Goal: Transaction & Acquisition: Purchase product/service

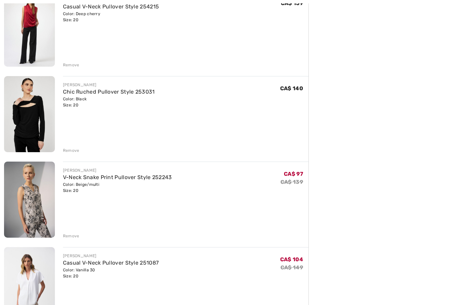
scroll to position [183, 0]
click at [33, 212] on img at bounding box center [29, 200] width 51 height 76
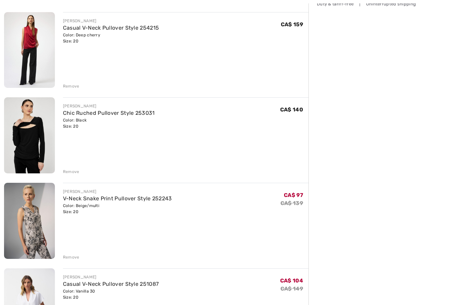
scroll to position [162, 0]
click at [26, 148] on img at bounding box center [29, 135] width 51 height 76
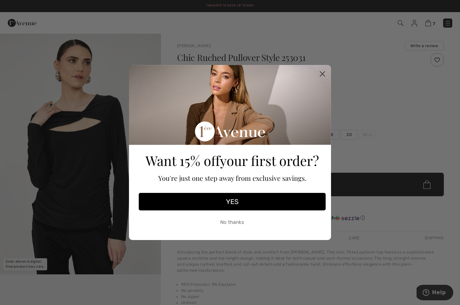
click at [238, 201] on button "YES" at bounding box center [232, 202] width 187 height 18
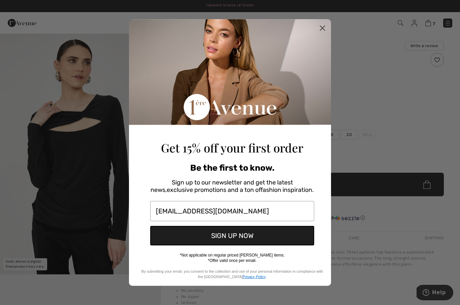
type input "oriflame@telus.net"
click at [235, 238] on button "SIGN UP NOW" at bounding box center [232, 236] width 164 height 20
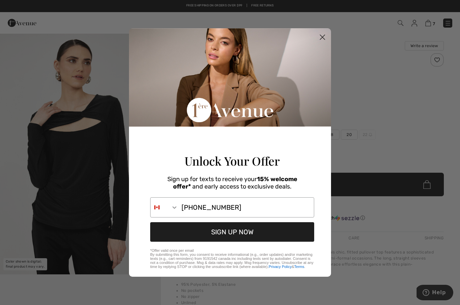
type input "604-816-3940"
click at [230, 240] on button "SIGN UP NOW" at bounding box center [232, 232] width 164 height 20
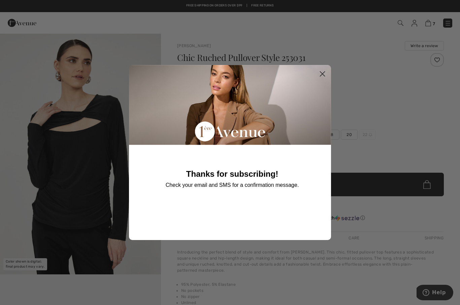
click at [326, 74] on circle "Close dialog" at bounding box center [322, 73] width 11 height 11
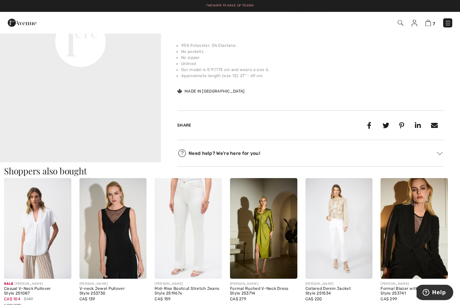
scroll to position [239, 0]
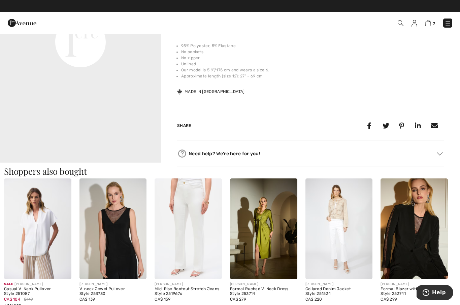
click at [43, 230] on img at bounding box center [37, 228] width 67 height 101
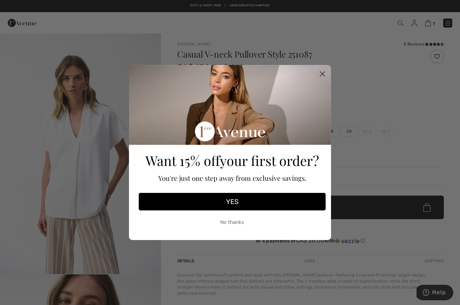
click at [328, 70] on icon "Close dialog" at bounding box center [322, 74] width 12 height 12
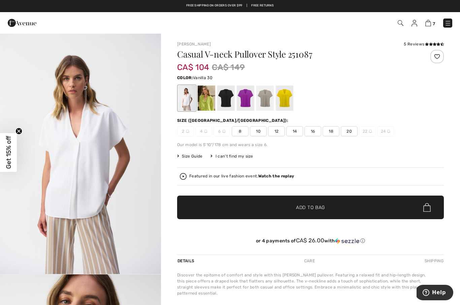
click at [414, 25] on img at bounding box center [414, 23] width 6 height 7
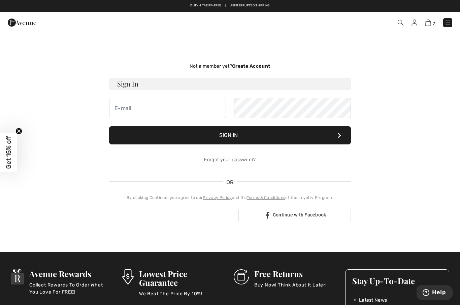
click at [185, 222] on div "Sign in with Google. Opens in new tab" at bounding box center [171, 215] width 124 height 15
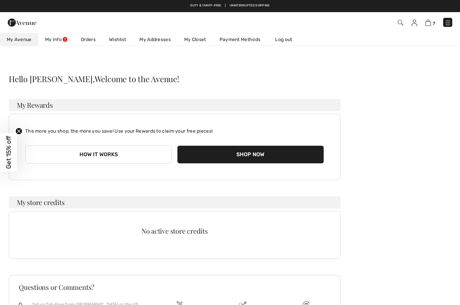
click at [12, 150] on span "Get 15% off" at bounding box center [9, 152] width 8 height 33
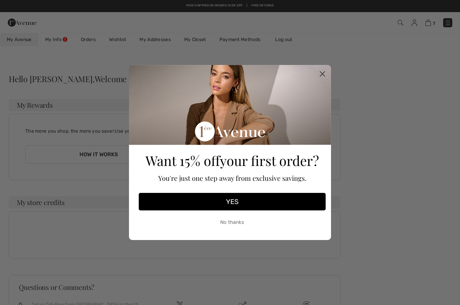
click at [230, 204] on button "YES" at bounding box center [232, 202] width 187 height 18
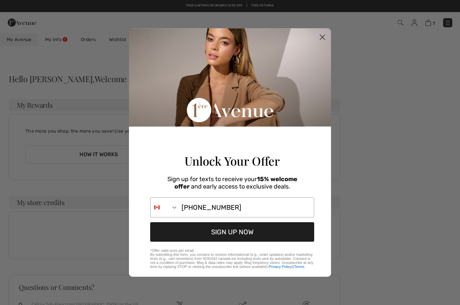
type input "604-816-3940"
click at [234, 232] on button "SIGN UP NOW" at bounding box center [232, 232] width 164 height 20
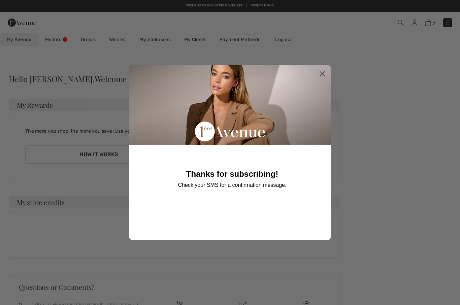
click at [323, 74] on icon "Close dialog" at bounding box center [322, 74] width 5 height 5
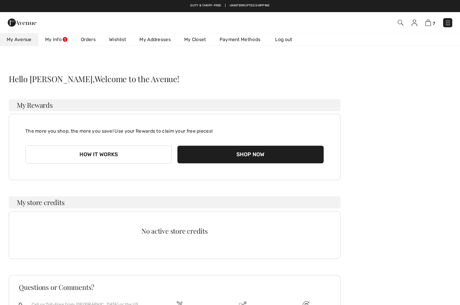
click at [60, 40] on link "My Info" at bounding box center [56, 39] width 36 height 12
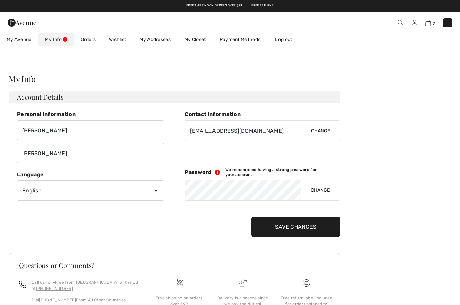
click at [62, 38] on link "My Info" at bounding box center [56, 39] width 36 height 12
click at [431, 25] on img at bounding box center [428, 23] width 6 height 6
click at [429, 25] on img at bounding box center [428, 23] width 6 height 6
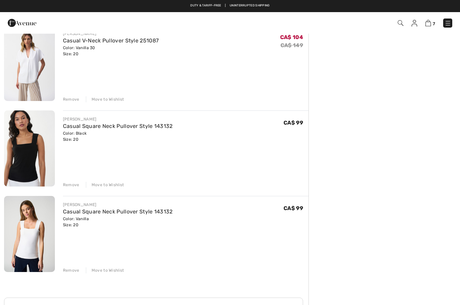
scroll to position [344, 0]
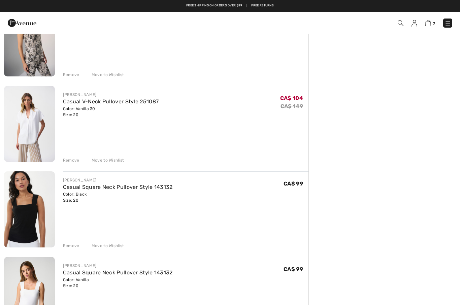
click at [32, 134] on img at bounding box center [29, 124] width 51 height 76
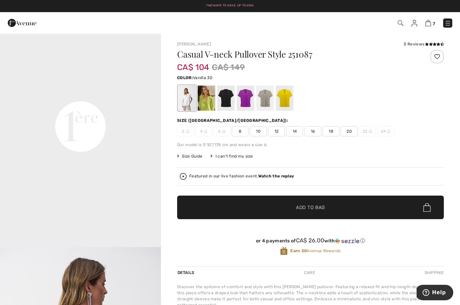
click at [428, 26] on img at bounding box center [428, 23] width 6 height 6
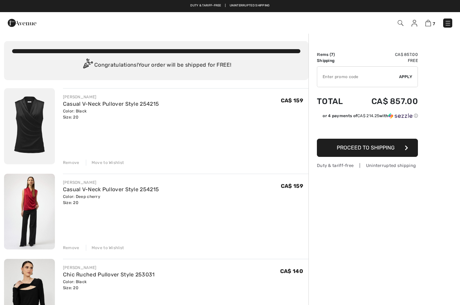
click at [33, 194] on img at bounding box center [29, 212] width 51 height 76
click at [341, 77] on input "TEXT" at bounding box center [358, 77] width 82 height 20
type input "NEW15"
click at [408, 75] on span "Apply" at bounding box center [405, 77] width 13 height 6
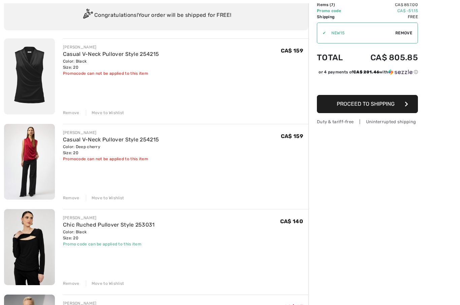
scroll to position [50, 0]
click at [71, 198] on div "Remove" at bounding box center [71, 198] width 16 height 6
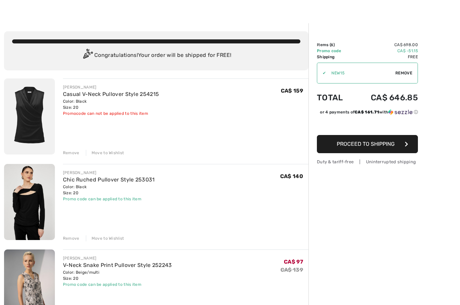
scroll to position [9, 0]
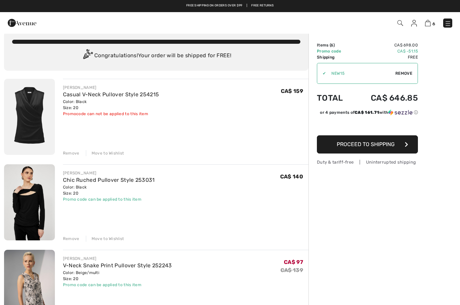
click at [40, 282] on img at bounding box center [29, 288] width 51 height 76
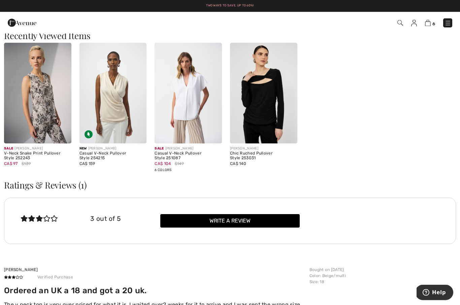
scroll to position [945, 0]
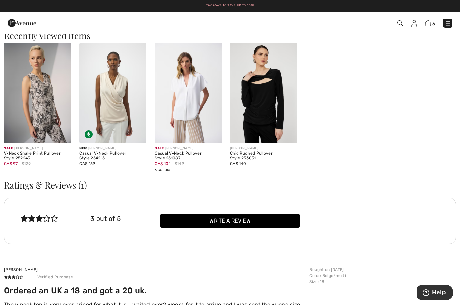
click at [117, 102] on img at bounding box center [112, 93] width 67 height 101
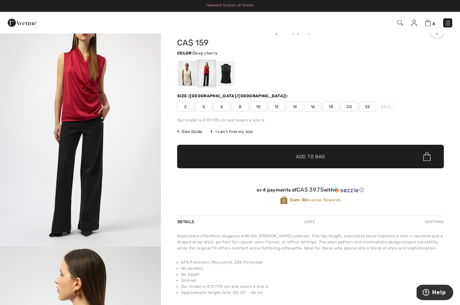
scroll to position [28, 0]
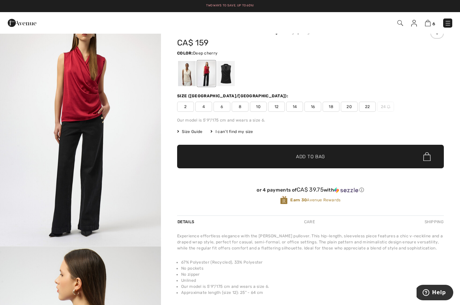
click at [188, 131] on span "Size Guide" at bounding box center [189, 132] width 25 height 6
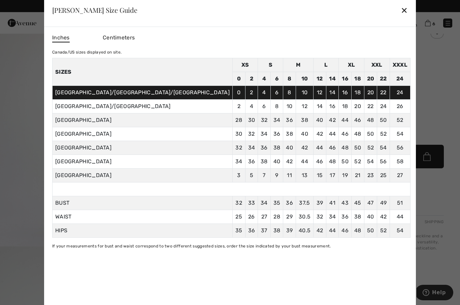
click at [401, 11] on div "✕" at bounding box center [404, 10] width 7 height 14
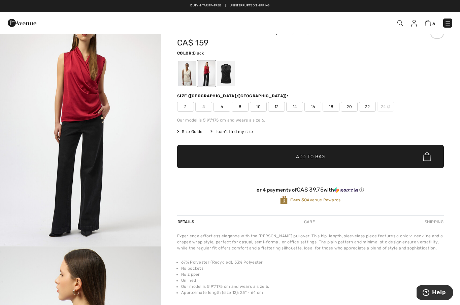
click at [233, 75] on div at bounding box center [226, 73] width 18 height 25
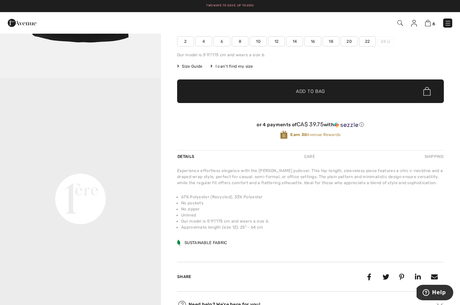
scroll to position [0, 0]
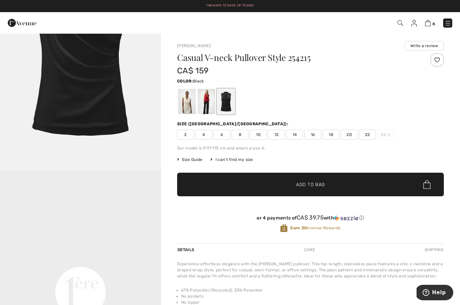
click at [431, 23] on img at bounding box center [428, 23] width 6 height 6
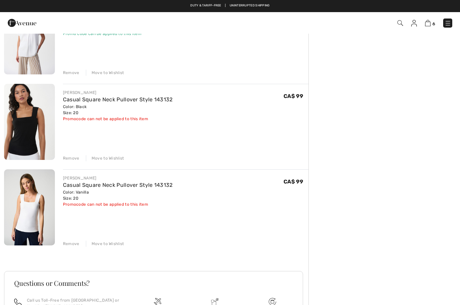
scroll to position [347, 0]
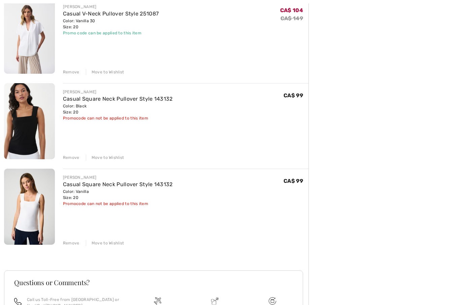
click at [33, 125] on img at bounding box center [29, 121] width 51 height 76
click at [20, 130] on img at bounding box center [29, 121] width 51 height 76
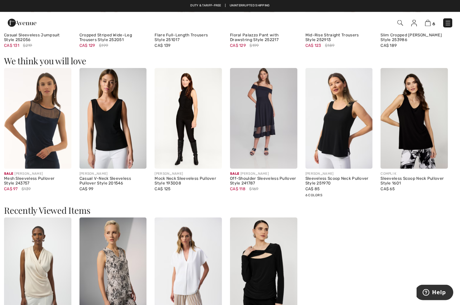
scroll to position [807, 0]
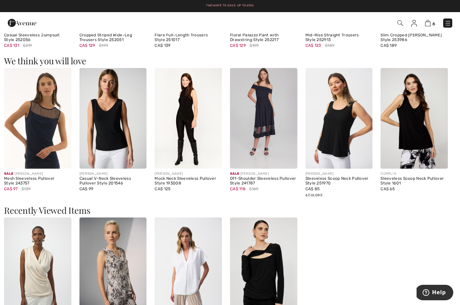
click at [115, 130] on img at bounding box center [112, 118] width 67 height 101
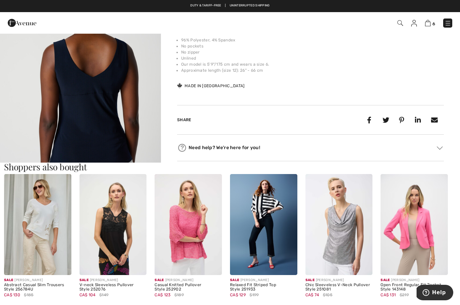
scroll to position [273, 0]
click at [342, 235] on img at bounding box center [338, 224] width 67 height 101
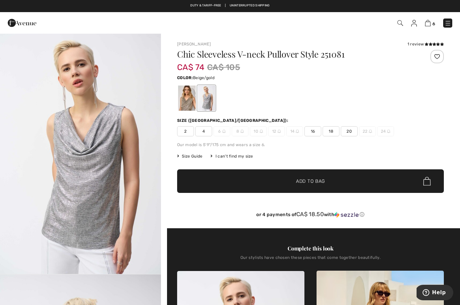
click at [186, 100] on div at bounding box center [187, 97] width 18 height 25
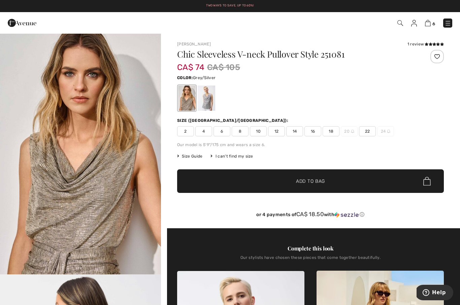
click at [211, 102] on div at bounding box center [207, 97] width 18 height 25
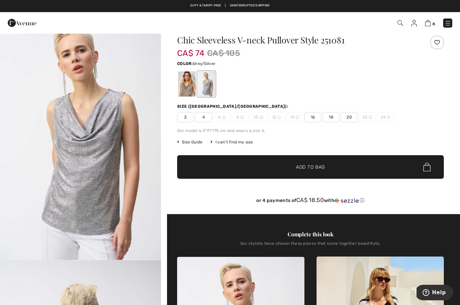
click at [428, 24] on img at bounding box center [428, 23] width 6 height 6
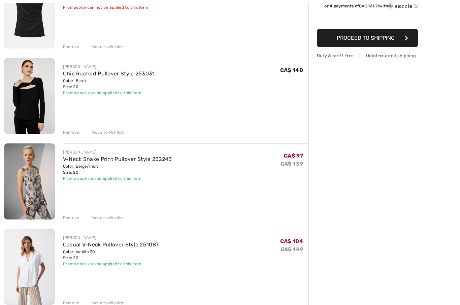
scroll to position [116, 0]
click at [31, 273] on img at bounding box center [29, 267] width 51 height 76
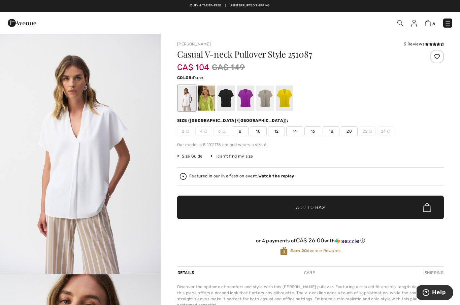
click at [268, 97] on div at bounding box center [265, 97] width 18 height 25
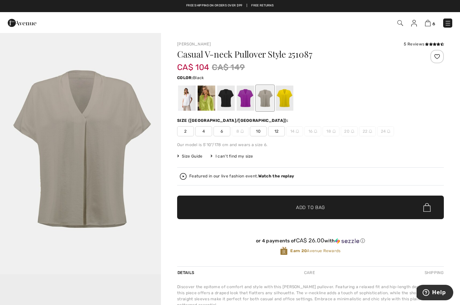
click at [224, 92] on div at bounding box center [226, 97] width 18 height 25
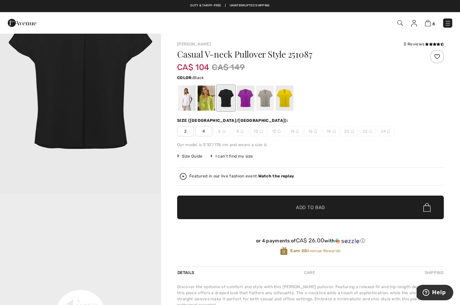
click at [431, 23] on img at bounding box center [428, 23] width 6 height 6
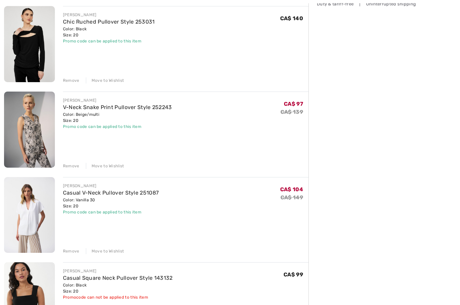
scroll to position [168, 0]
click at [107, 252] on div "Move to Wishlist" at bounding box center [105, 251] width 38 height 6
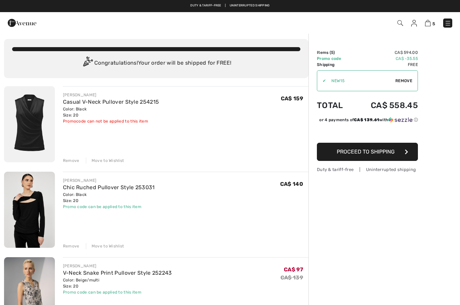
scroll to position [0, 0]
